Goal: Task Accomplishment & Management: Complete application form

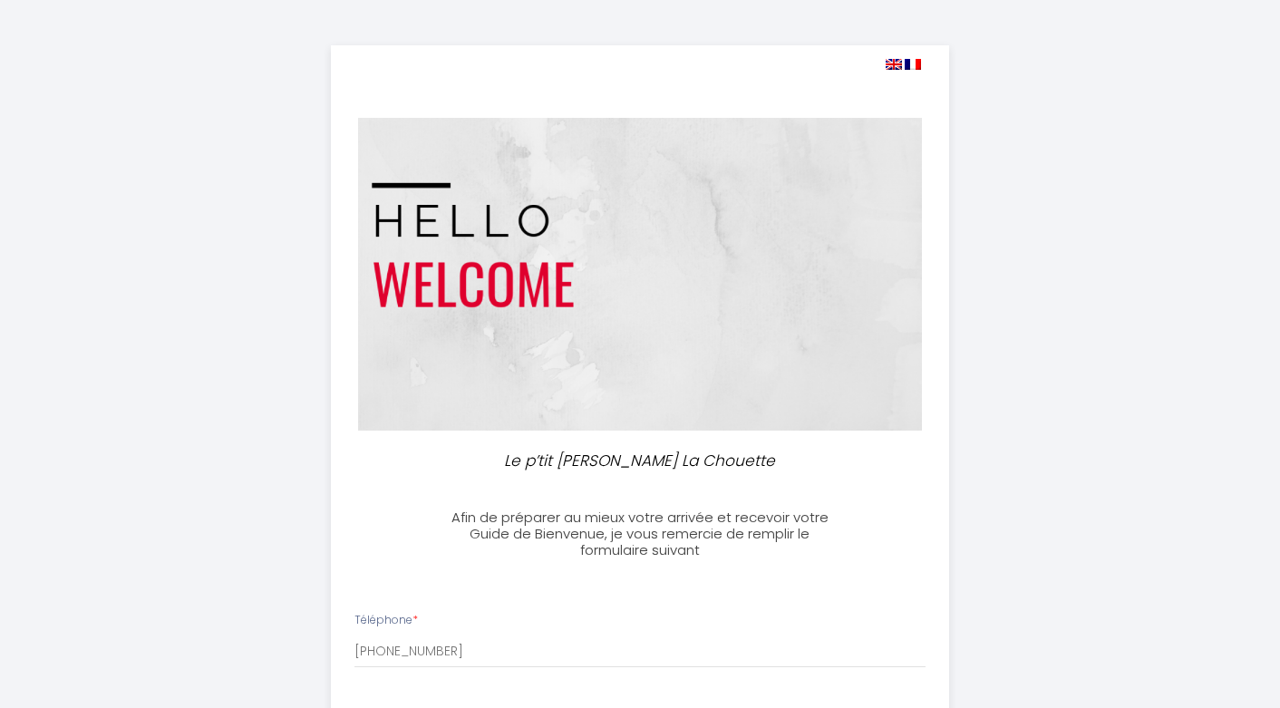
select select
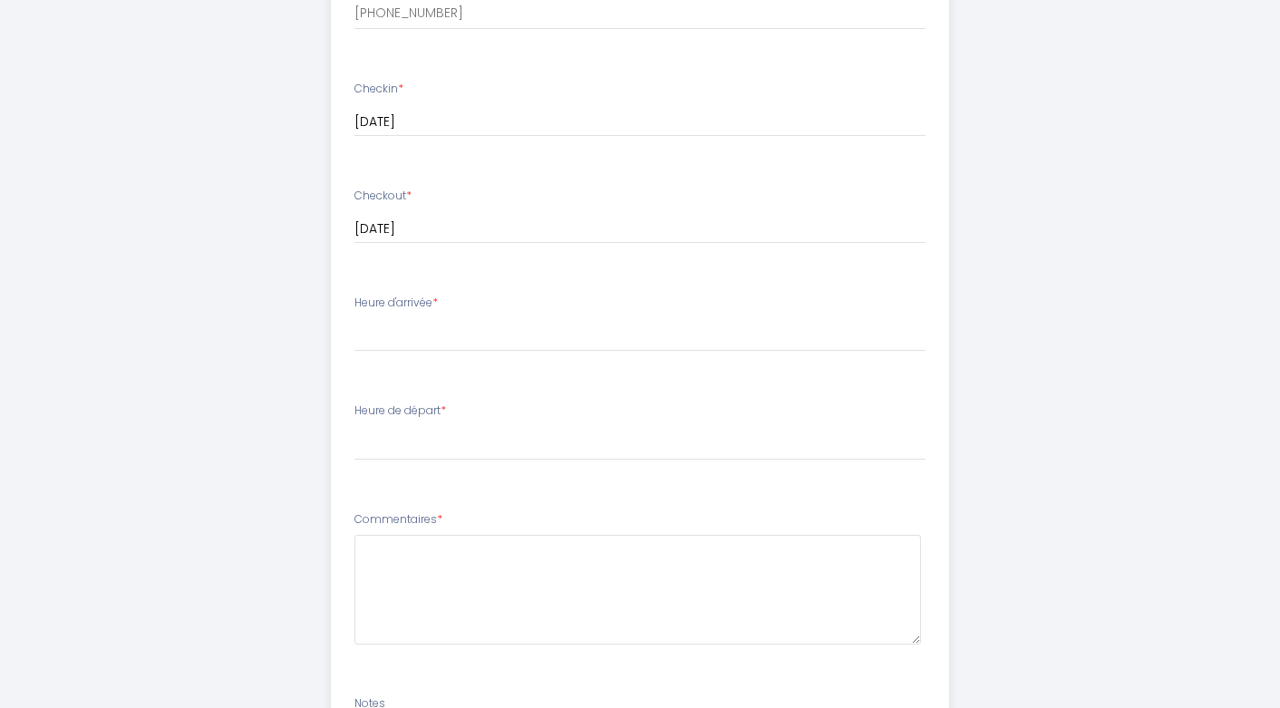
scroll to position [725, 0]
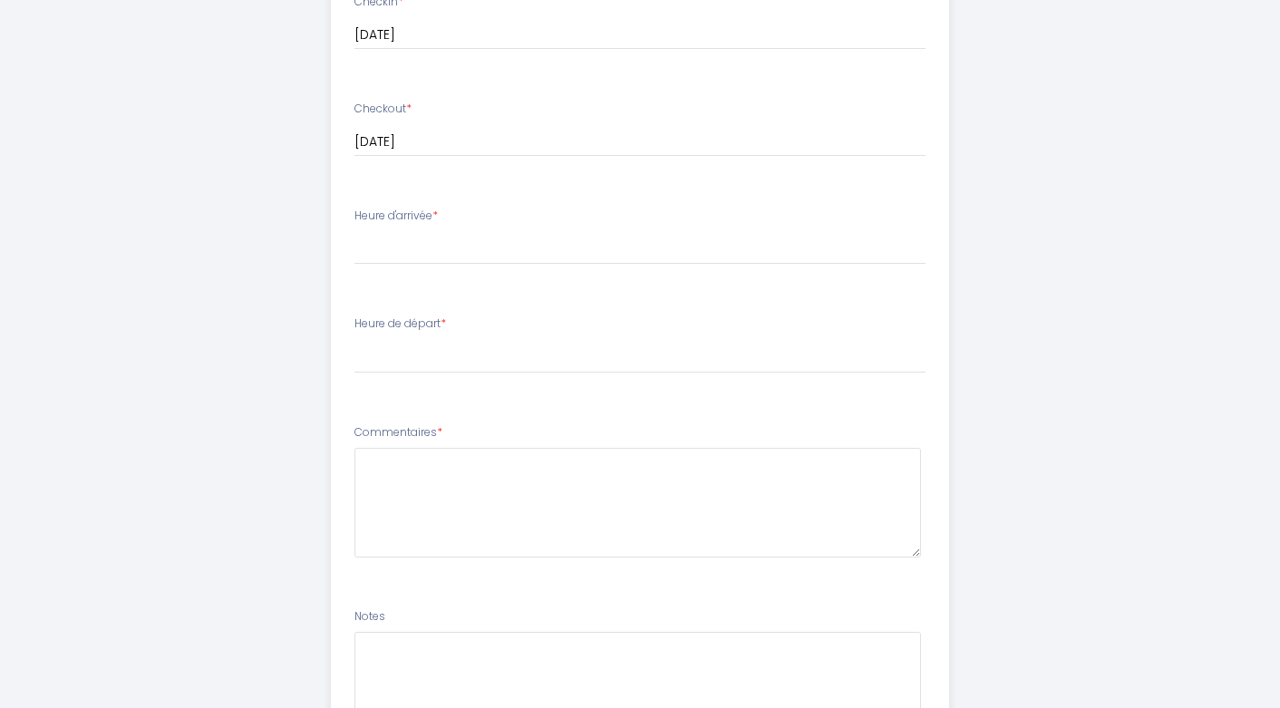
drag, startPoint x: 430, startPoint y: 251, endPoint x: 243, endPoint y: 244, distance: 186.9
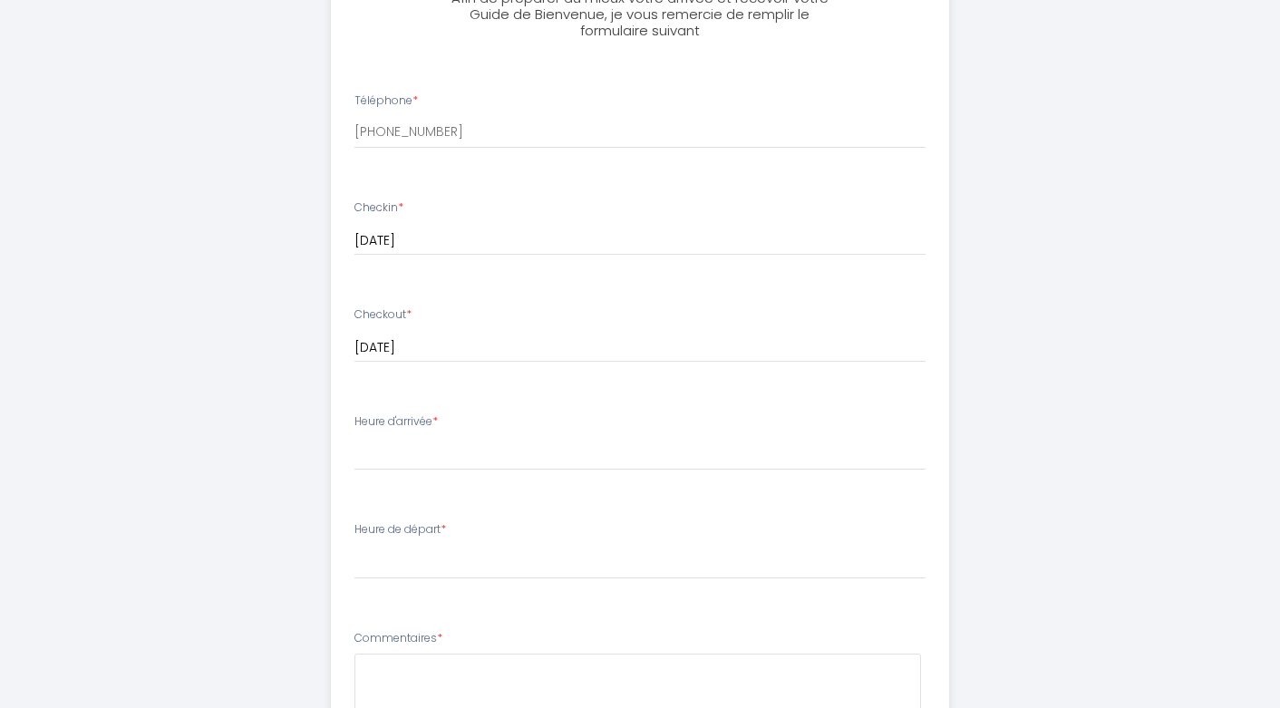
scroll to position [143, 0]
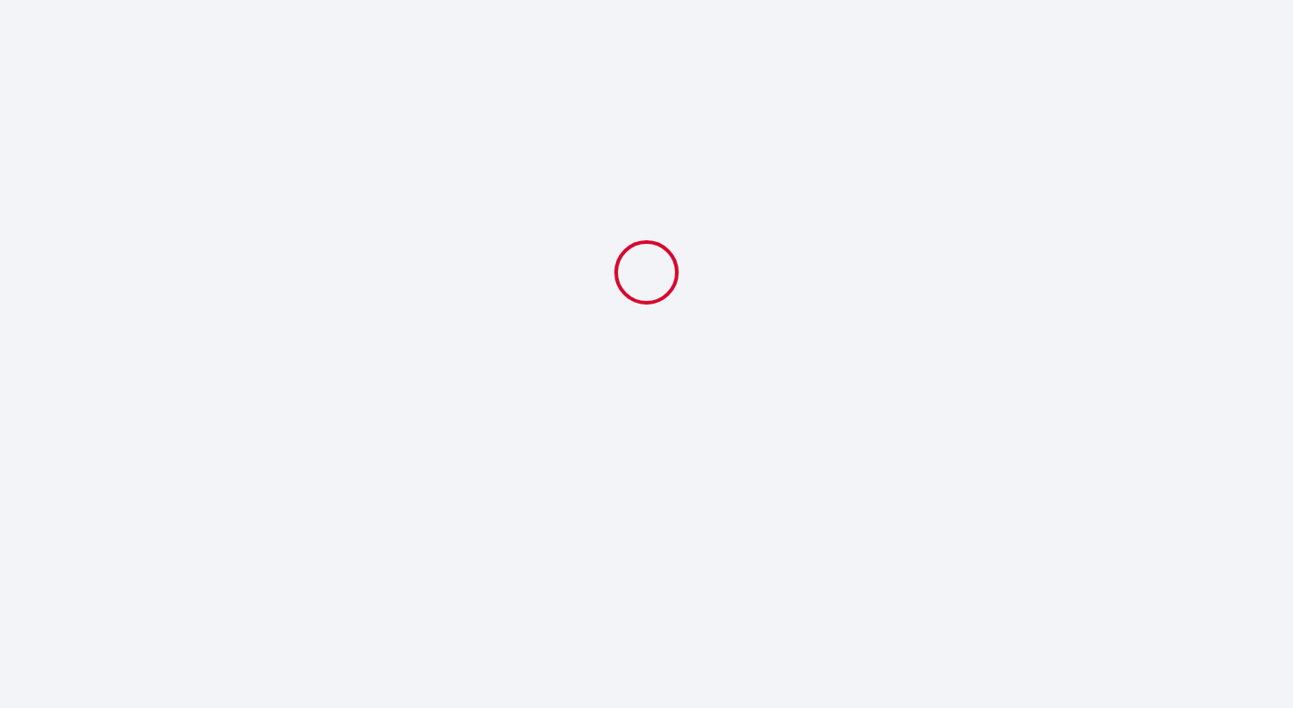
select select
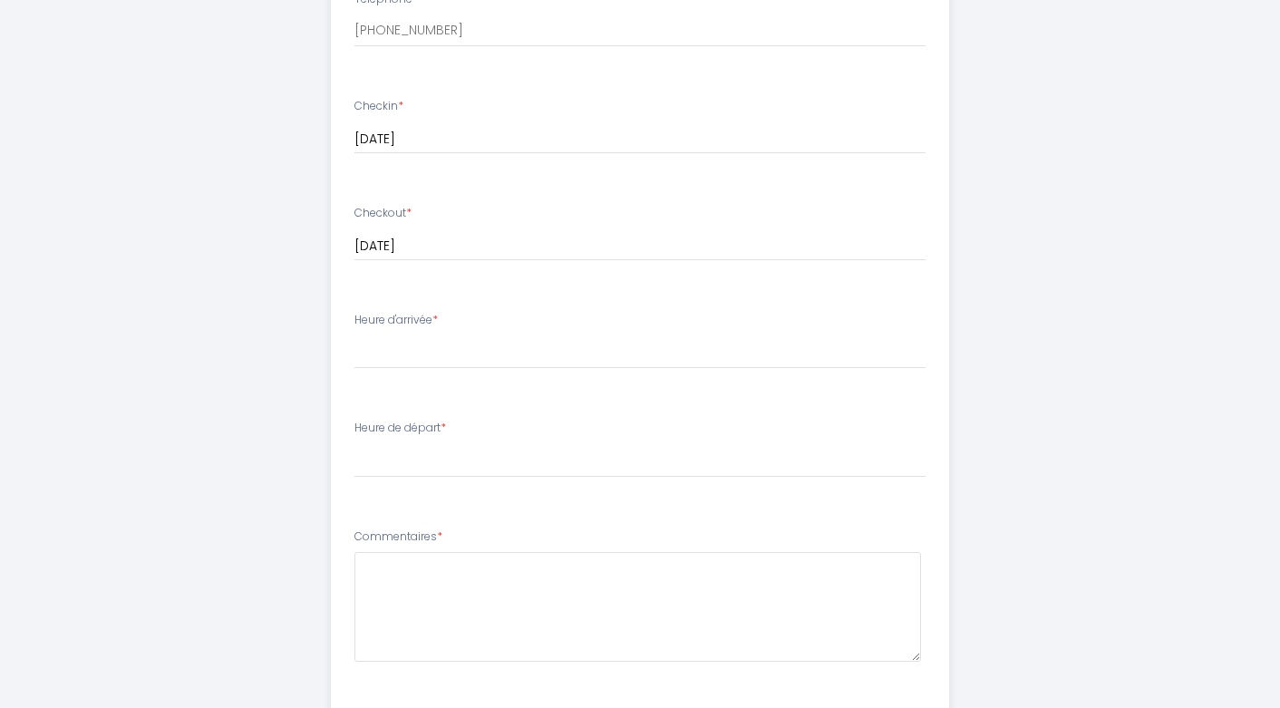
scroll to position [661, 0]
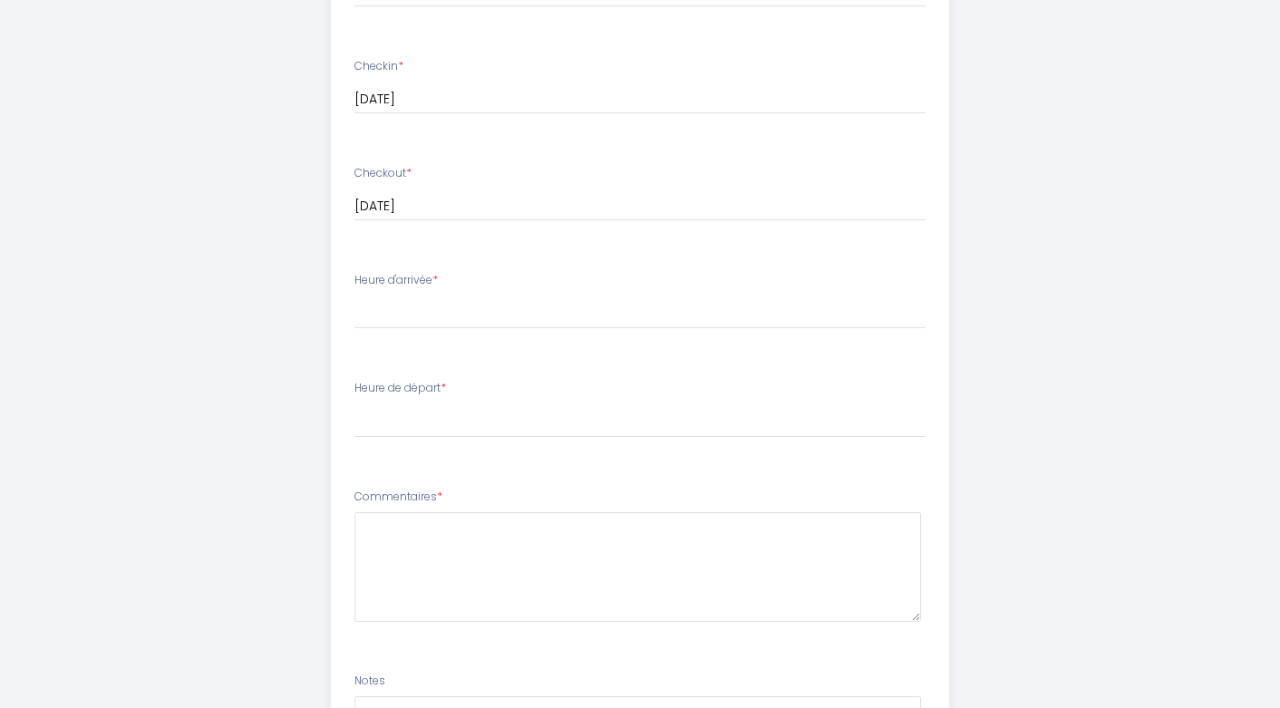
drag, startPoint x: 442, startPoint y: 278, endPoint x: 357, endPoint y: 279, distance: 85.2
click at [357, 279] on label "Heure d'arrivée *" at bounding box center [395, 280] width 83 height 17
click at [622, 295] on select "16:00 16:30 17:00 17:30 18:00 18:30 19:00 19:30 20:00" at bounding box center [640, 312] width 572 height 34
click at [428, 278] on label "Heure d'arrivée *" at bounding box center [395, 280] width 83 height 17
drag, startPoint x: 440, startPoint y: 277, endPoint x: 347, endPoint y: 280, distance: 93.4
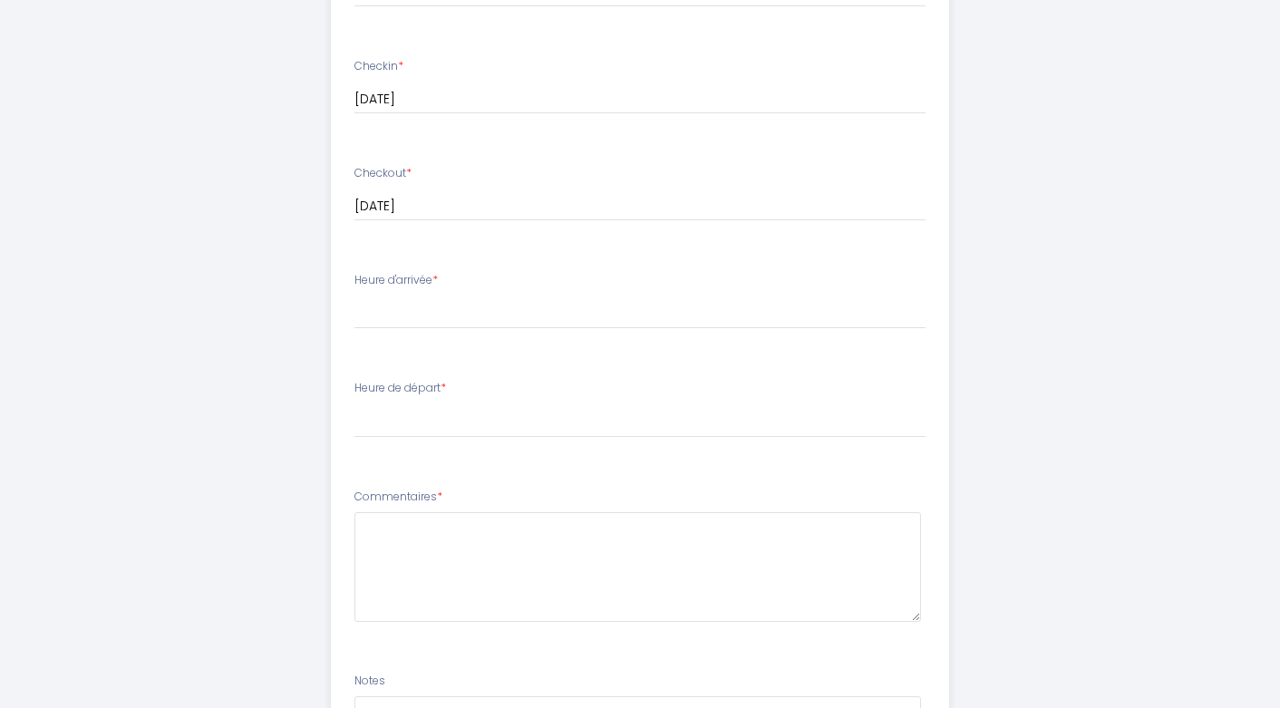
click at [347, 280] on li "Heure d'arrivée * 16:00 16:30 17:00 17:30 18:00 18:30 19:00 19:30 20:00" at bounding box center [640, 310] width 617 height 98
copy label "Heure d'arrivée *"
click at [428, 276] on label "Heure d'arrivée *" at bounding box center [395, 280] width 83 height 17
click at [430, 286] on label "Heure d'arrivée *" at bounding box center [395, 280] width 83 height 17
click at [410, 317] on select "16:00 16:30 17:00 17:30 18:00 18:30 19:00 19:30 20:00" at bounding box center [640, 312] width 572 height 34
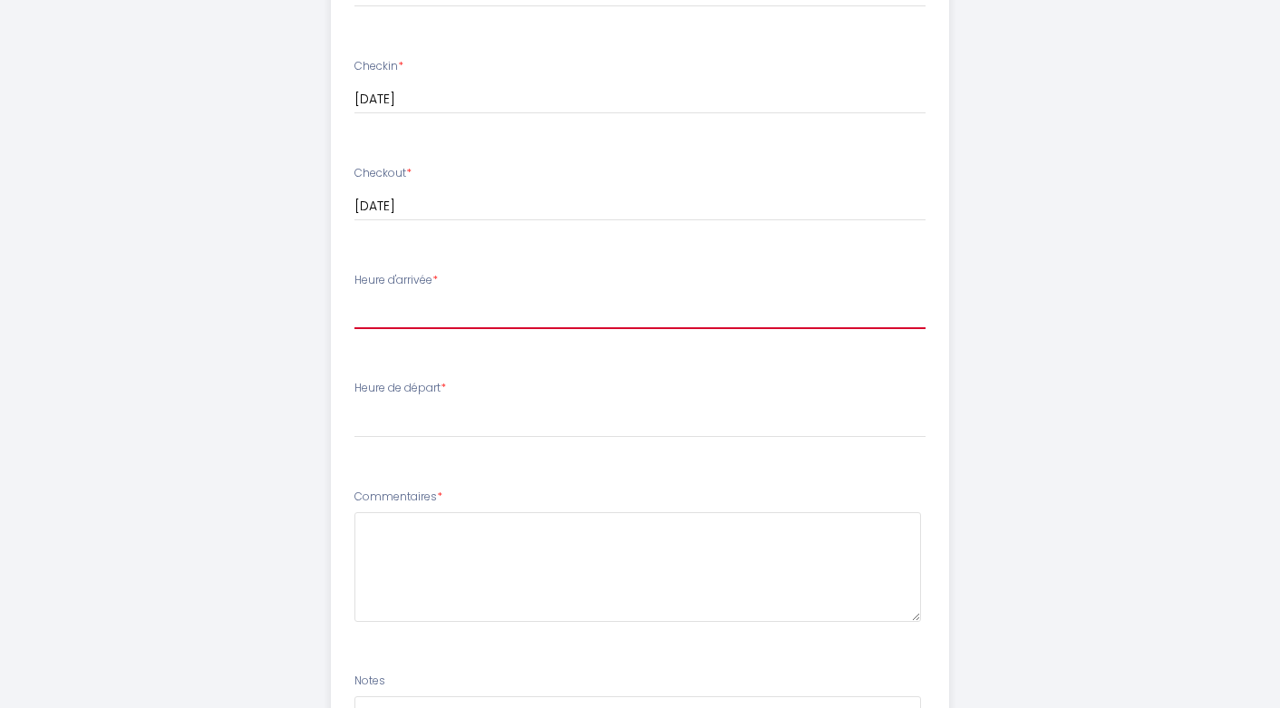
select select "18:00"
click at [354, 295] on select "16:00 16:30 17:00 17:30 18:00 18:30 19:00 19:30 20:00" at bounding box center [640, 312] width 572 height 34
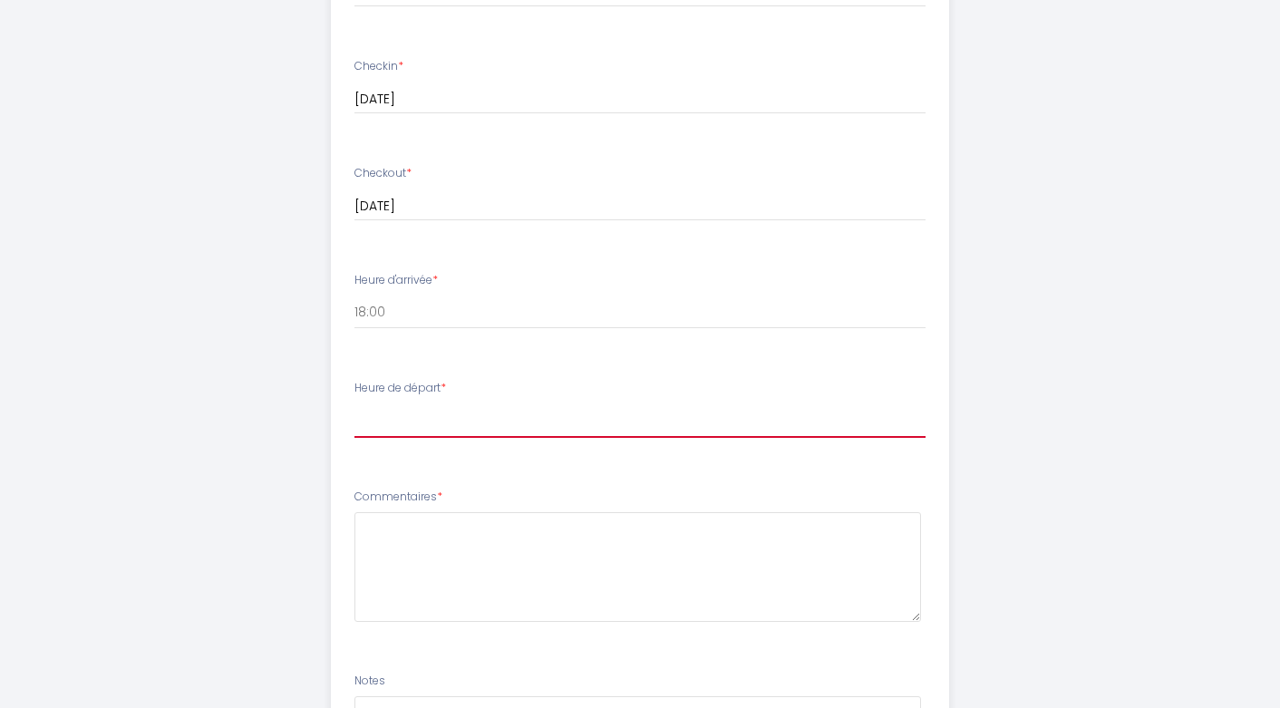
click at [393, 425] on select "00:00 00:30 01:00 01:30 02:00 02:30 03:00 03:30 04:00 04:30 05:00 05:30 06:00 0…" at bounding box center [640, 420] width 572 height 34
select select "11:00"
click at [354, 403] on select "00:00 00:30 01:00 01:30 02:00 02:30 03:00 03:30 04:00 04:30 05:00 05:30 06:00 0…" at bounding box center [640, 420] width 572 height 34
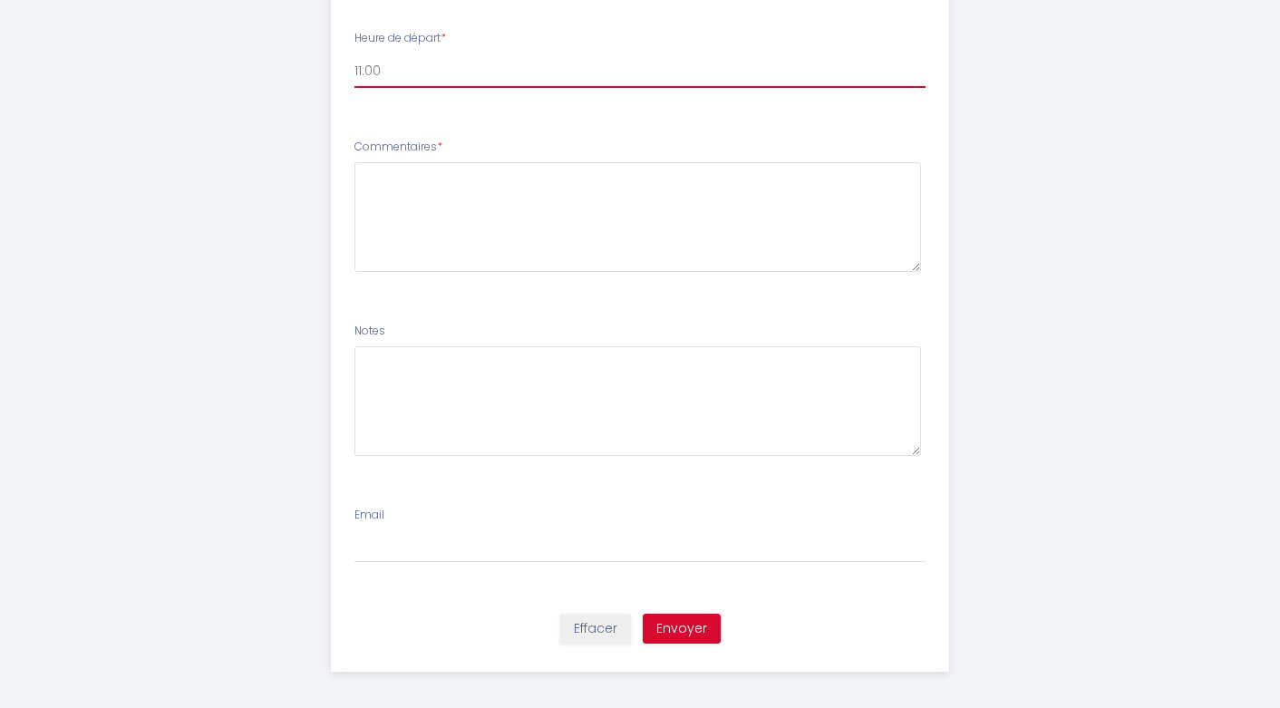
scroll to position [1020, 0]
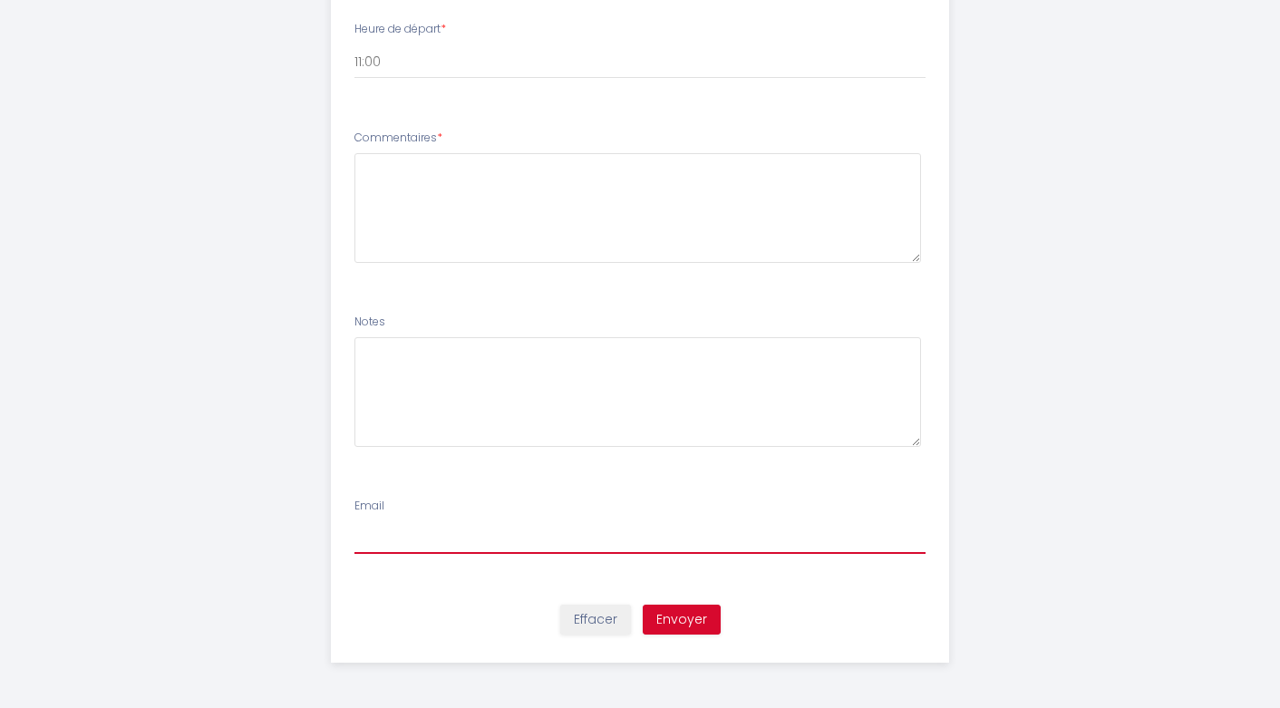
click at [463, 532] on input "Email" at bounding box center [640, 537] width 572 height 33
type input "[PERSON_NAME][EMAIL_ADDRESS][PERSON_NAME][DOMAIN_NAME]"
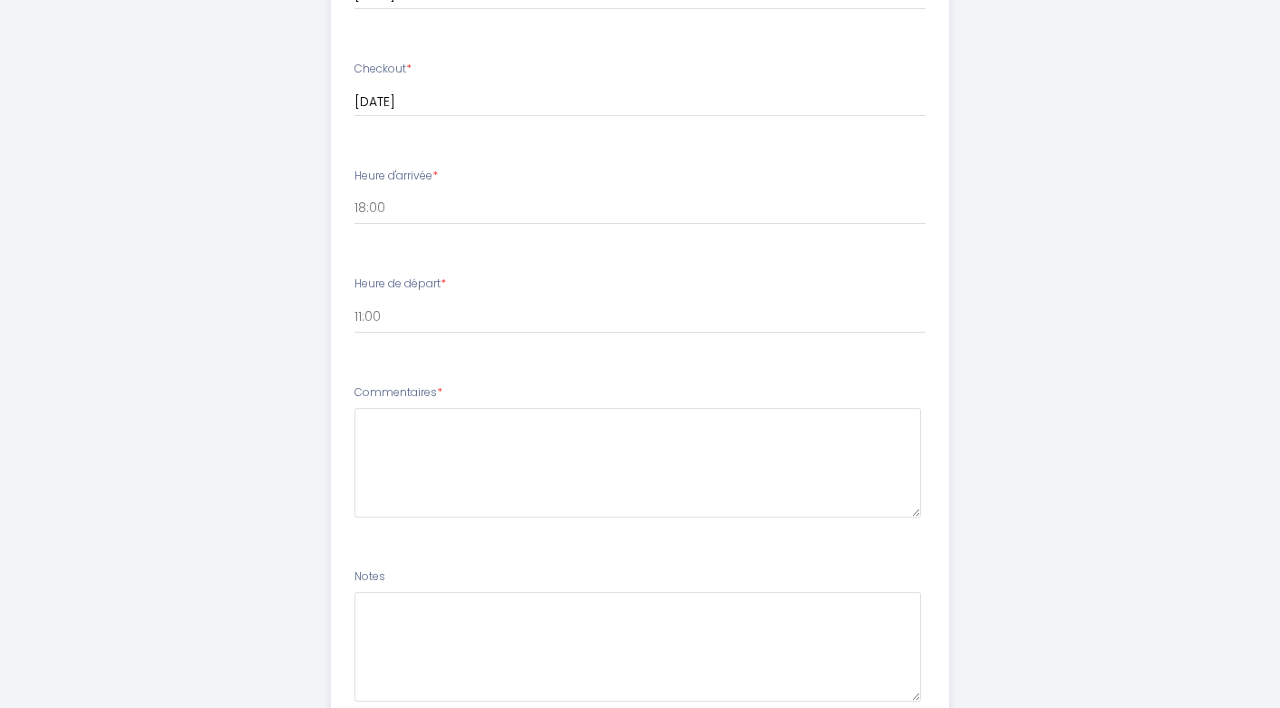
scroll to position [663, 0]
drag, startPoint x: 435, startPoint y: 493, endPoint x: 356, endPoint y: 491, distance: 78.9
click at [356, 491] on label "Commentaires *" at bounding box center [398, 494] width 88 height 17
copy label "Commentaires"
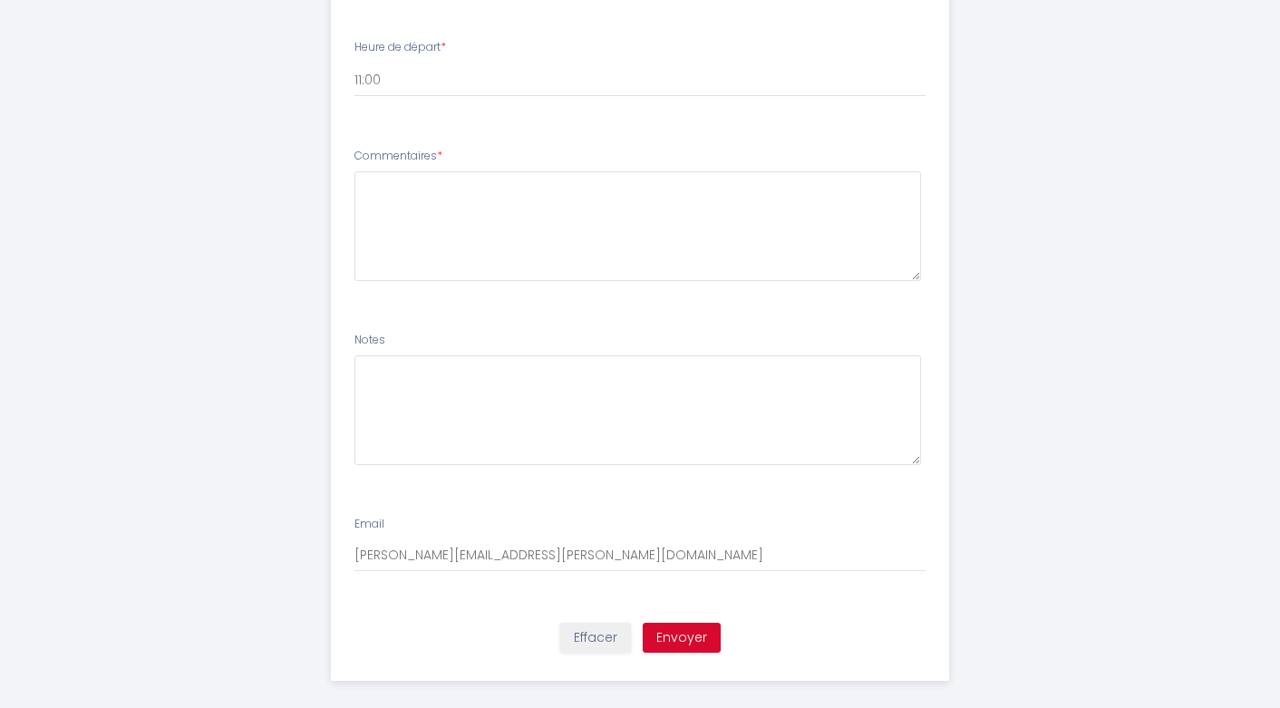
scroll to position [1020, 0]
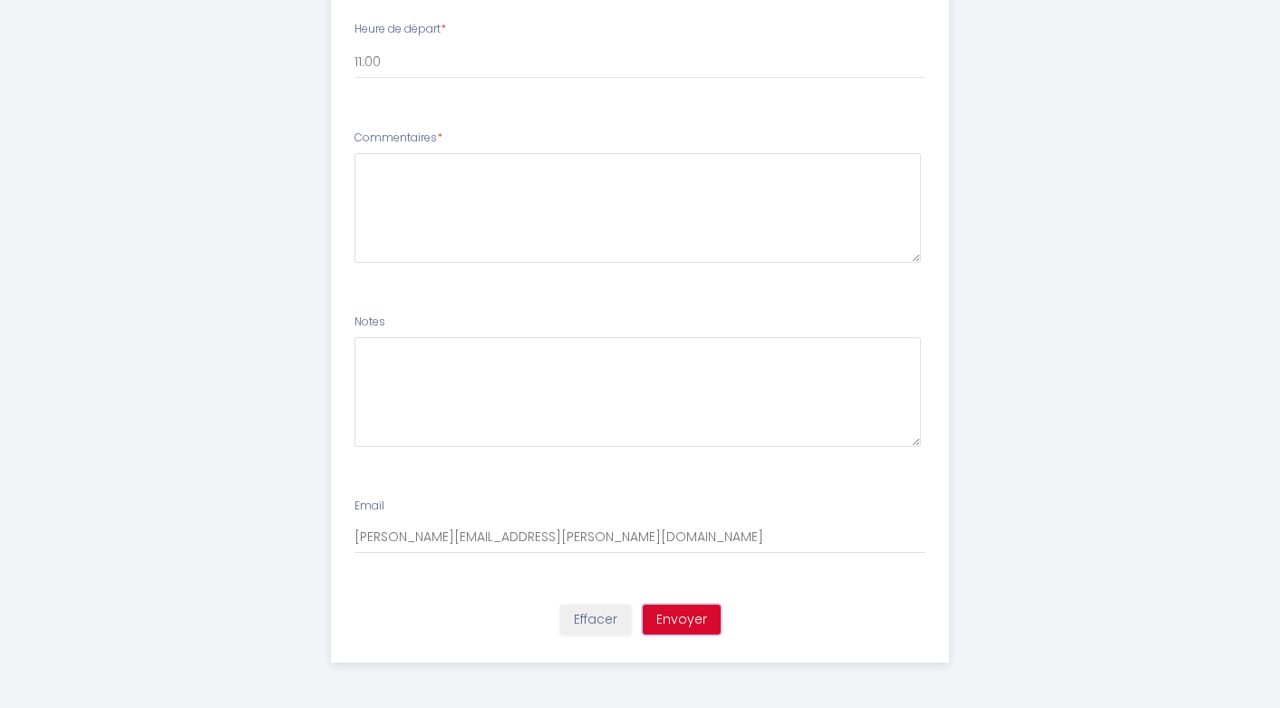
click at [684, 616] on button "Envoyer" at bounding box center [682, 620] width 78 height 31
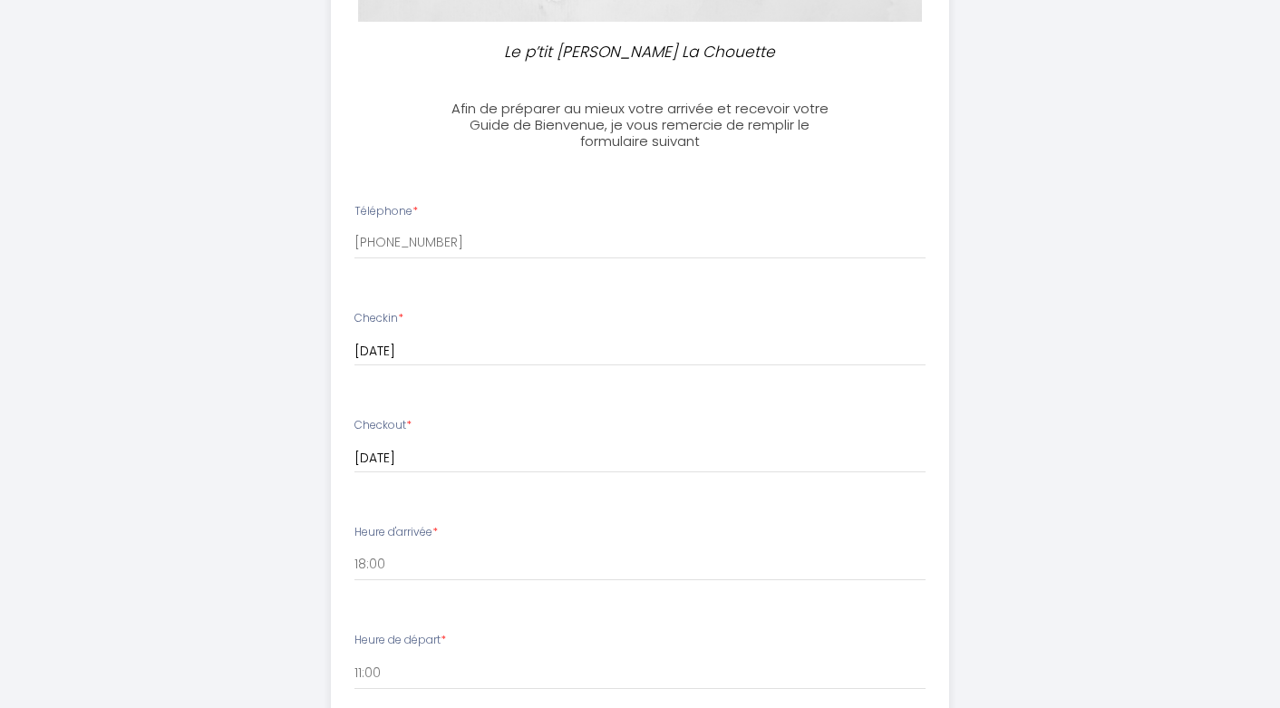
scroll to position [398, 0]
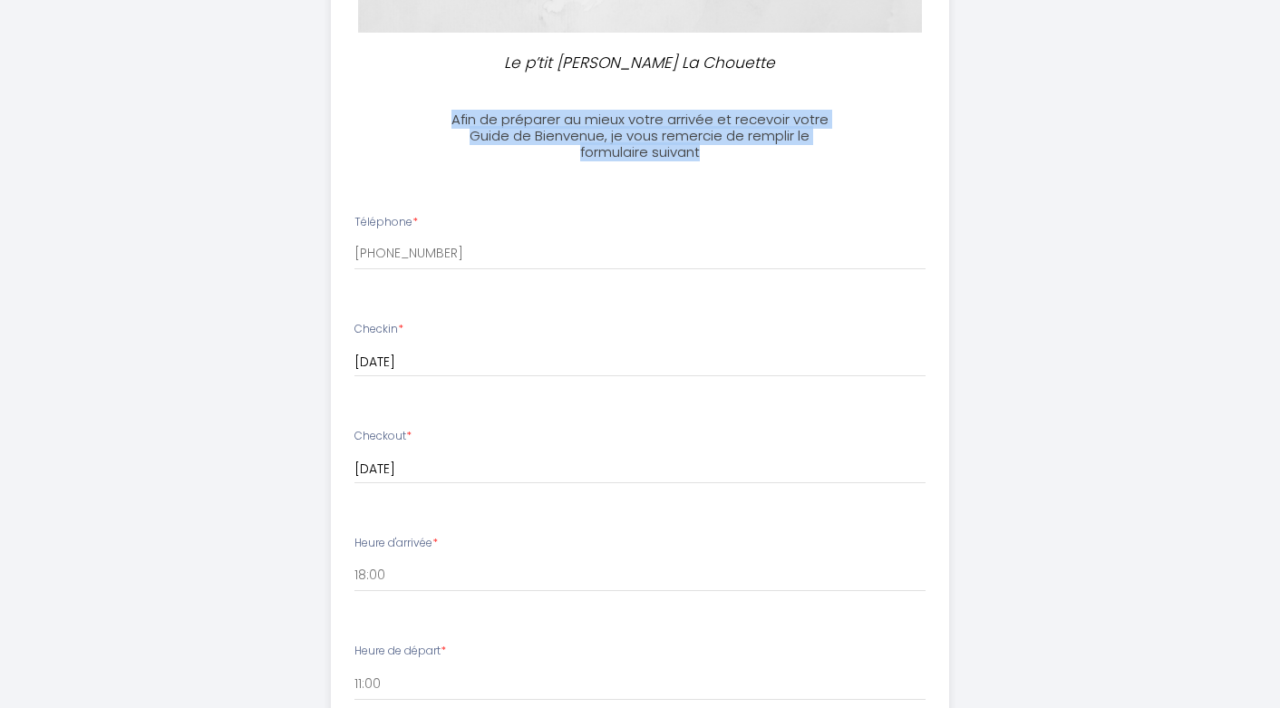
drag, startPoint x: 711, startPoint y: 153, endPoint x: 444, endPoint y: 122, distance: 268.2
click at [444, 122] on h3 "Afin de préparer au mieux votre arrivée et recevoir votre Guide de Bienvenue, j…" at bounding box center [639, 135] width 403 height 49
copy h3 "Afin de préparer au mieux votre arrivée et recevoir votre Guide de Bienvenue, j…"
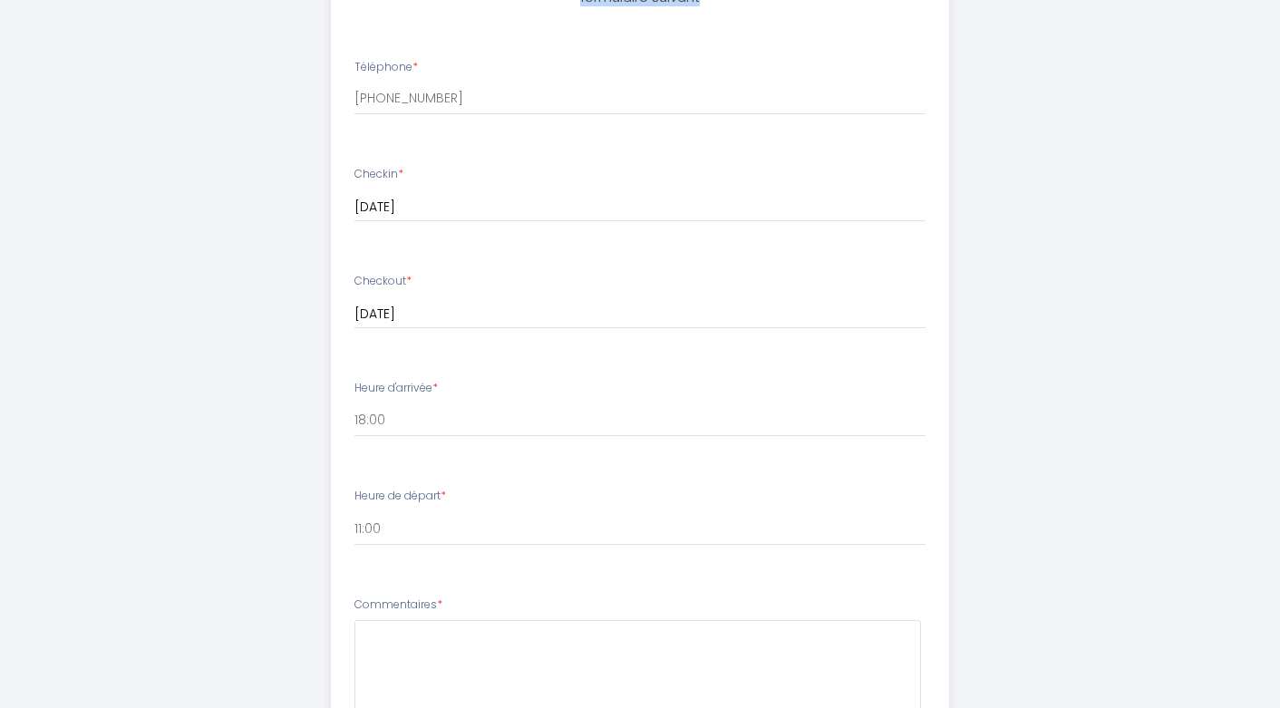
scroll to position [635, 0]
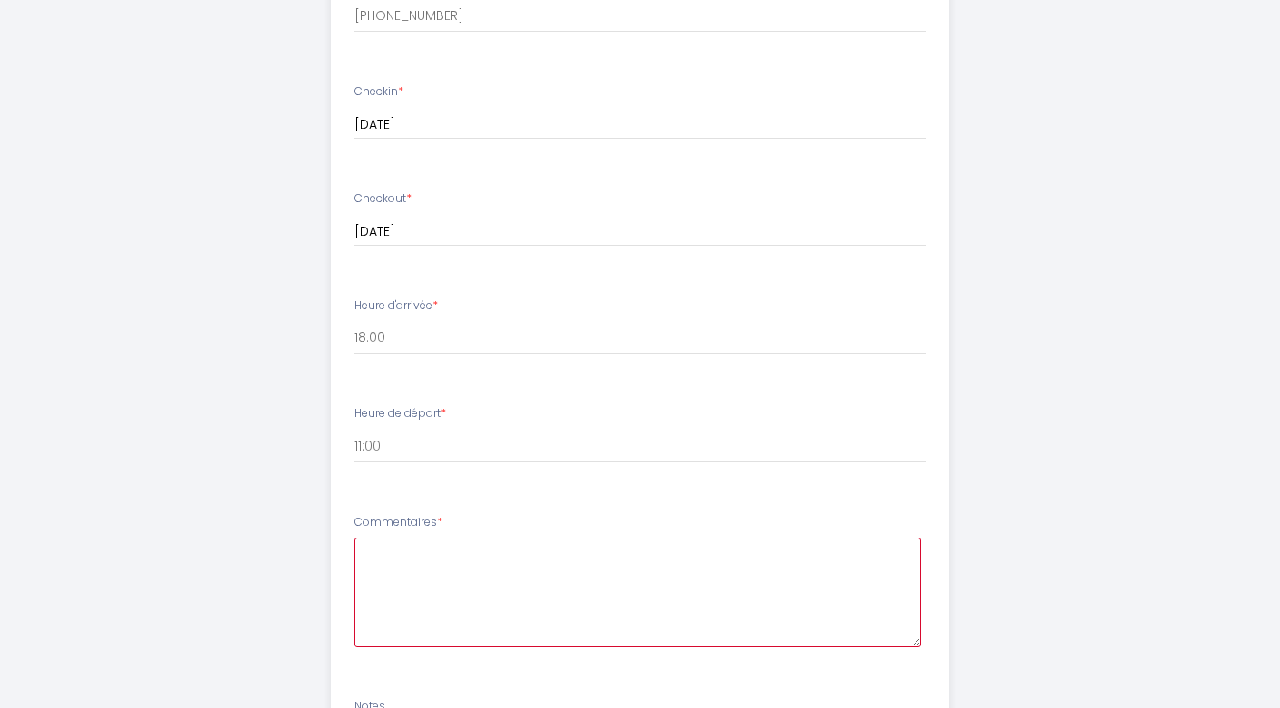
click at [440, 556] on textarea at bounding box center [637, 592] width 567 height 110
type textarea "D"
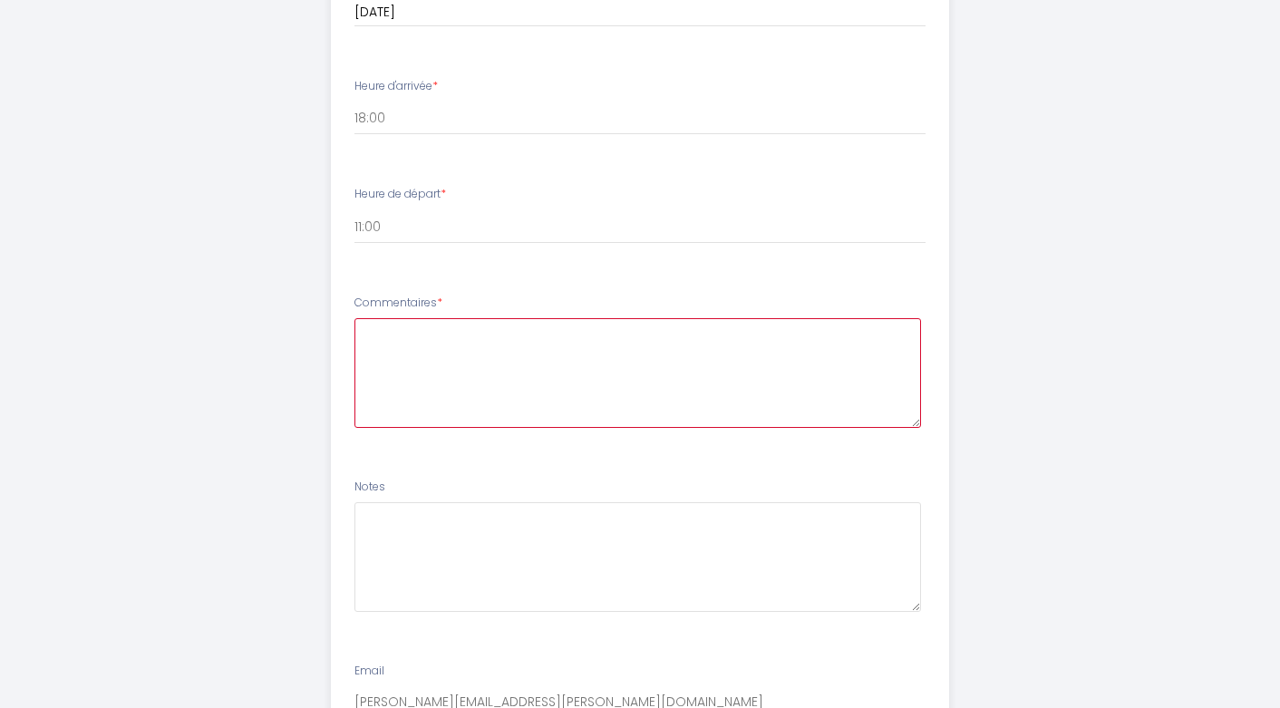
scroll to position [944, 0]
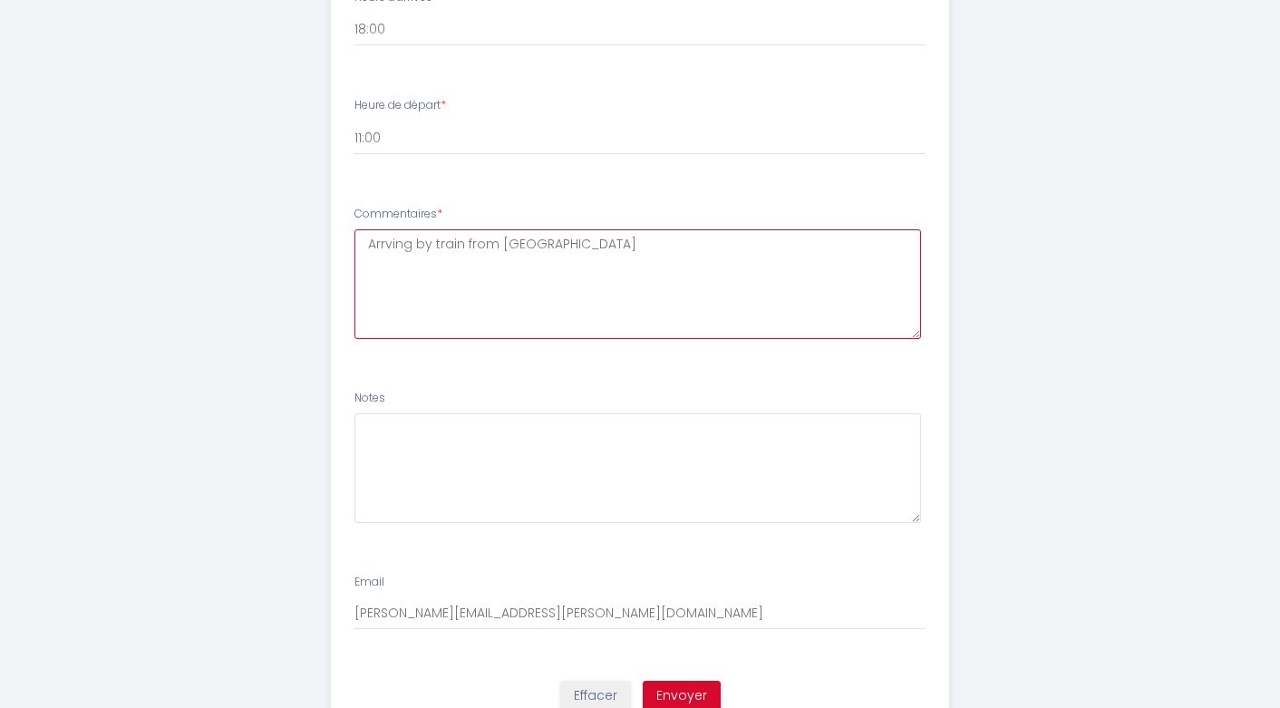
click at [467, 244] on textarea "Arrving by train from [GEOGRAPHIC_DATA]" at bounding box center [637, 284] width 567 height 110
type textarea "Arrving by train (18:17hrs) from [GEOGRAPHIC_DATA]"
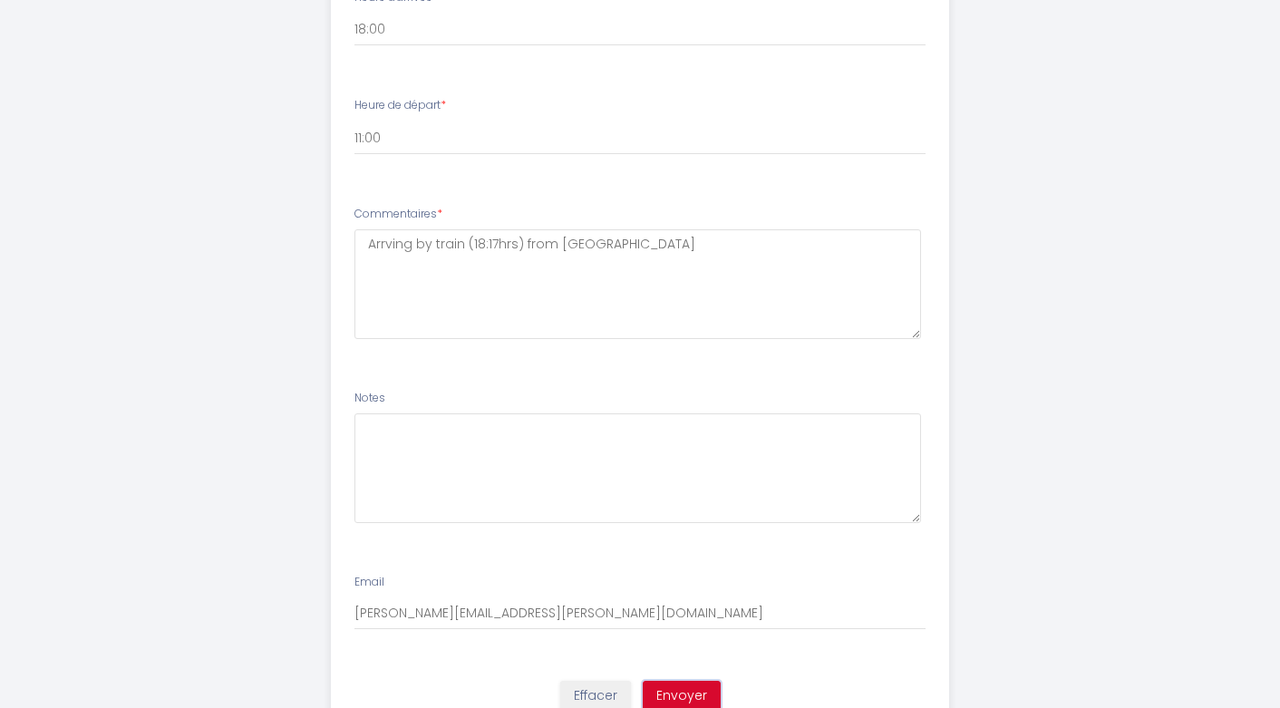
click at [669, 691] on button "Envoyer" at bounding box center [682, 696] width 78 height 31
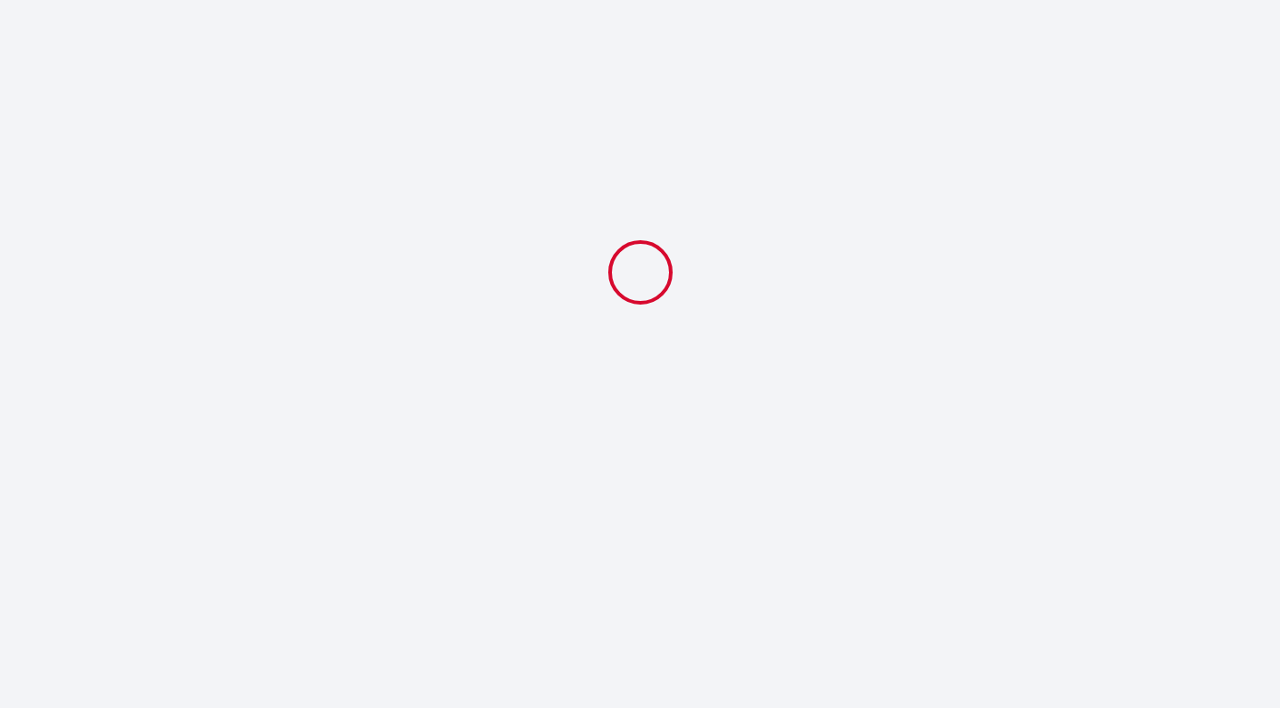
scroll to position [0, 0]
select select "18:00"
select select "11:00"
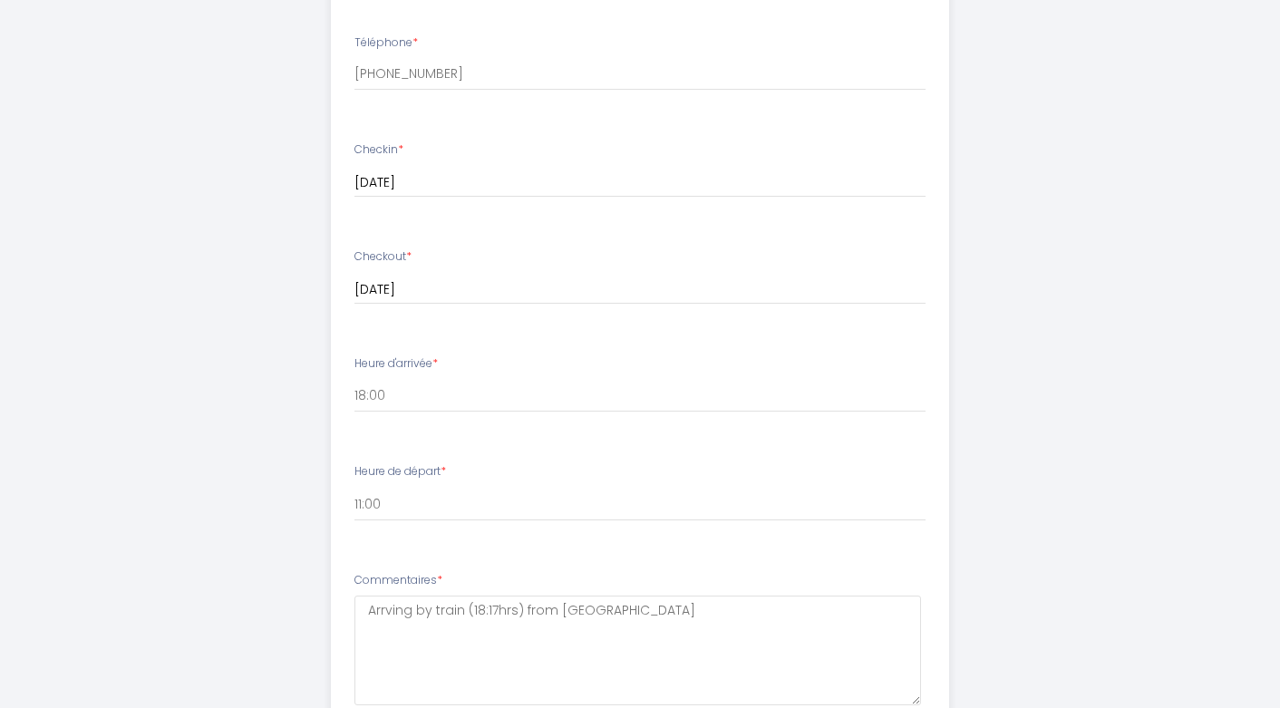
scroll to position [650, 0]
